Goal: Book appointment/travel/reservation

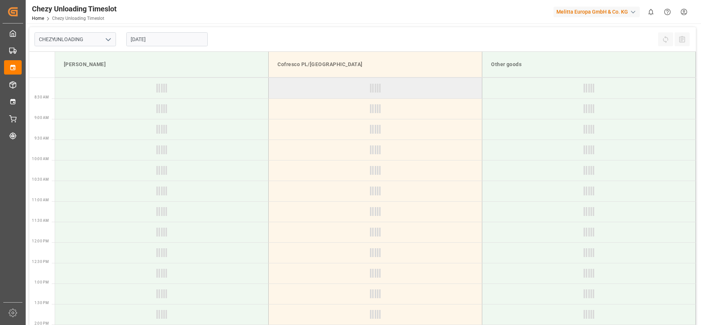
type input "Chezy Unloading"
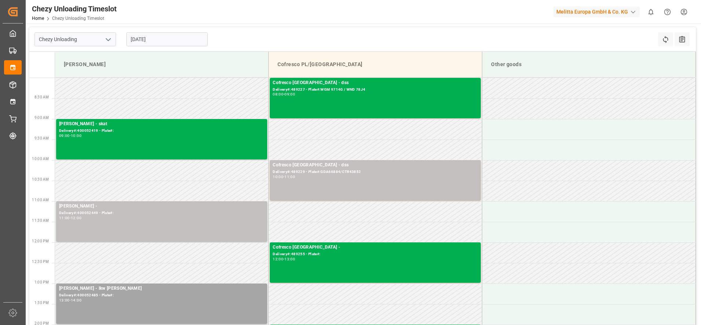
click at [155, 42] on input "[DATE]" at bounding box center [167, 39] width 82 height 14
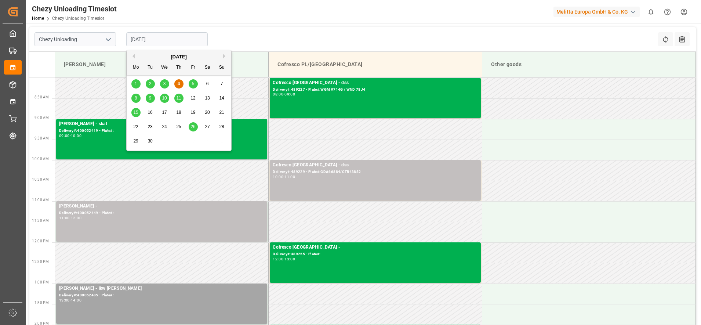
click at [192, 85] on span "5" at bounding box center [193, 83] width 3 height 5
type input "[DATE]"
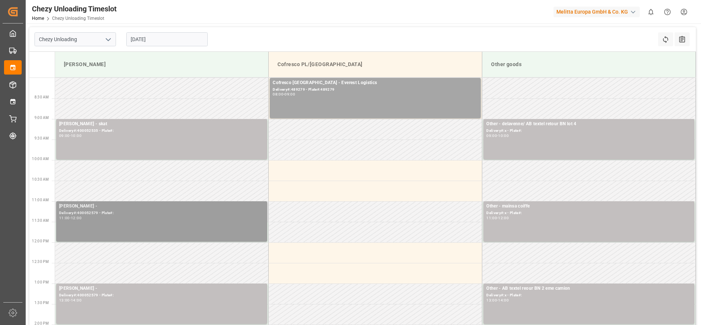
click at [168, 217] on div "11:00 - 12:00" at bounding box center [161, 218] width 205 height 4
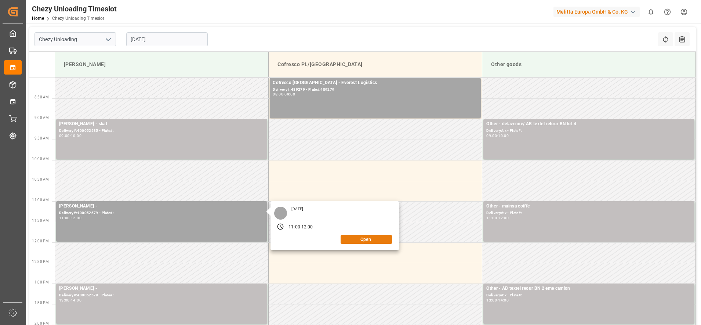
click at [351, 240] on button "Open" at bounding box center [366, 239] width 51 height 9
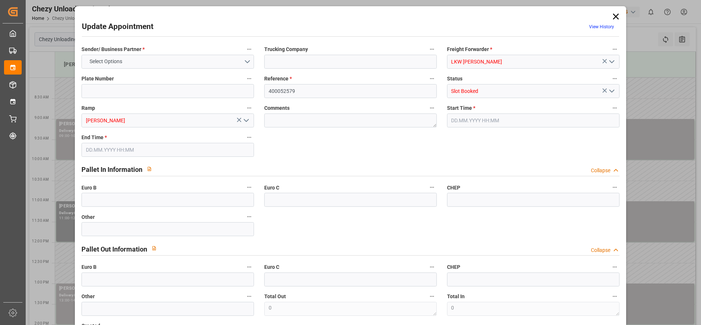
type input "[DATE] 11:00"
type input "[DATE] 12:00"
type input "[DATE] 07:10"
click at [616, 12] on icon at bounding box center [616, 16] width 10 height 10
